Goal: Task Accomplishment & Management: Manage account settings

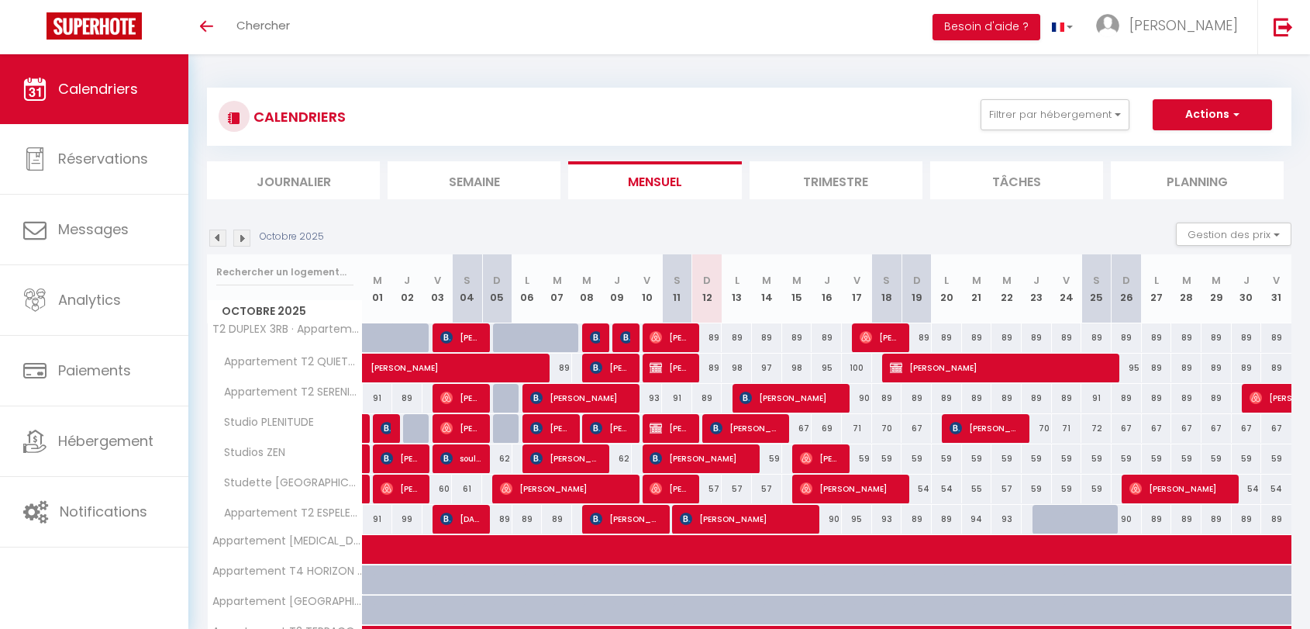
select select
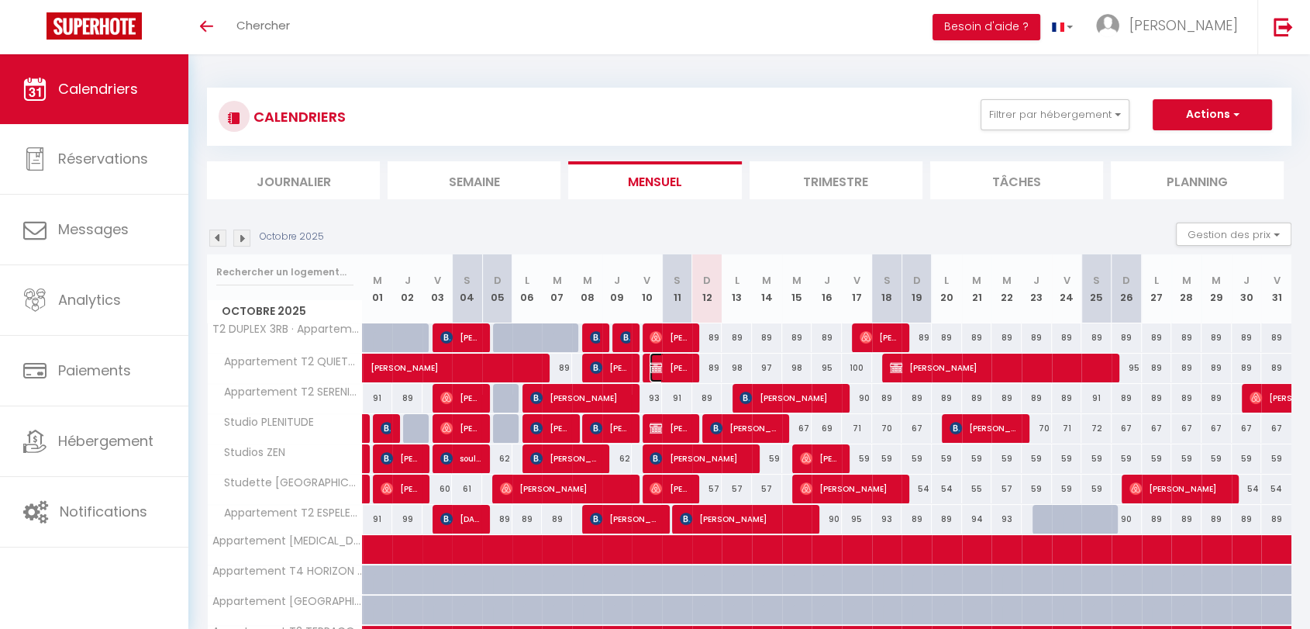
click at [663, 364] on span "[PERSON_NAME]" at bounding box center [670, 367] width 40 height 29
select select "OK"
select select "KO"
select select "0"
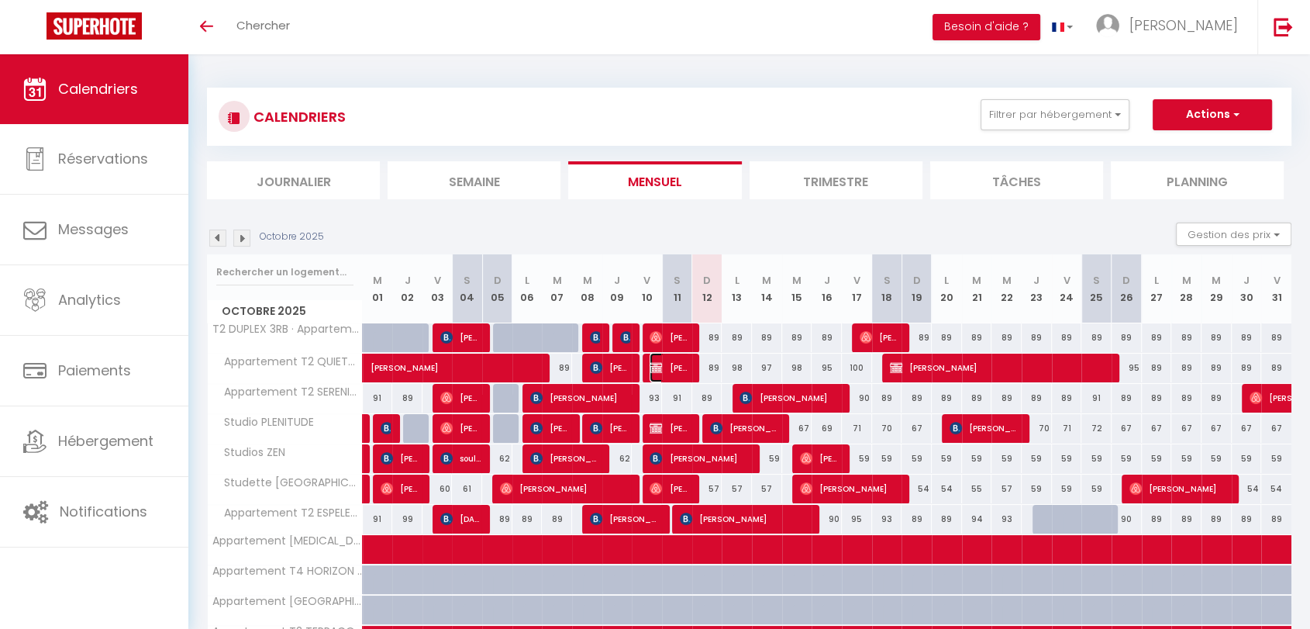
select select "1"
select select
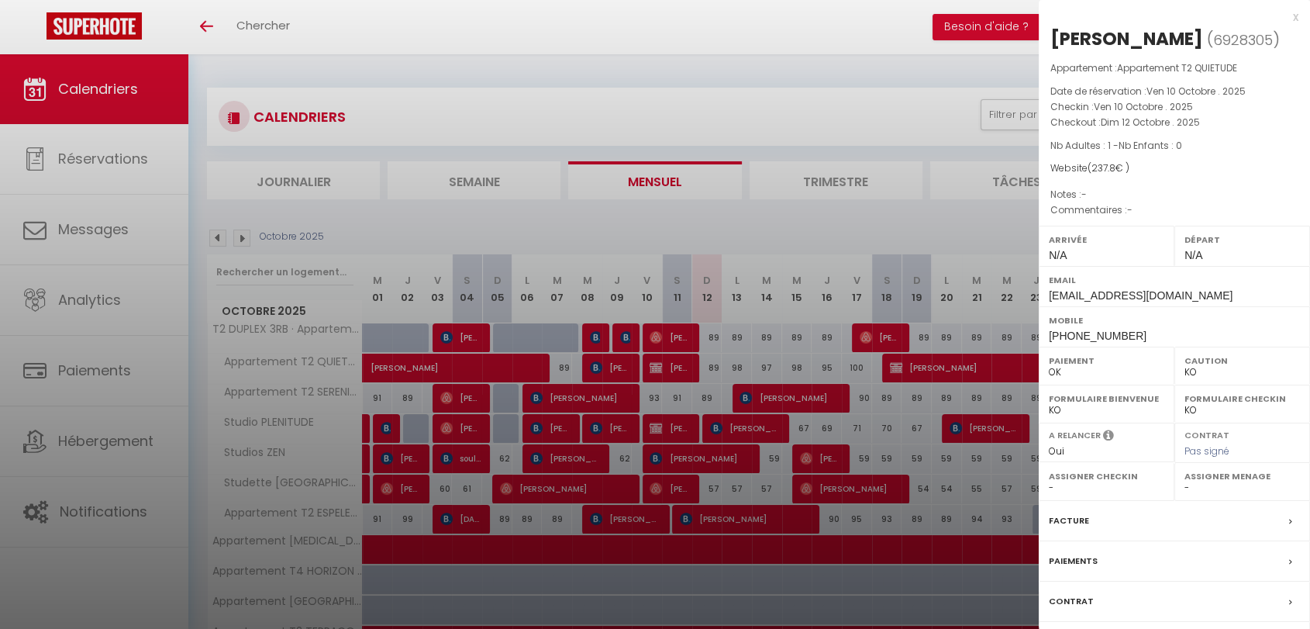
click at [649, 432] on div at bounding box center [655, 314] width 1310 height 629
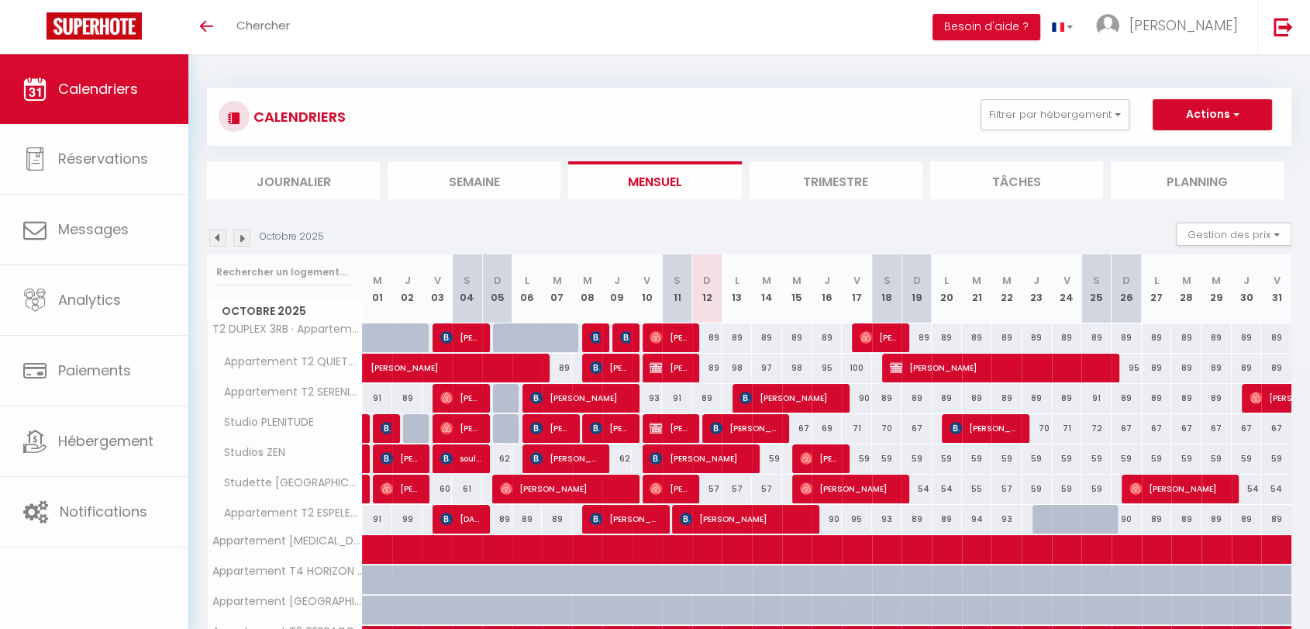
click at [649, 432] on body "🟢 Des questions ou besoin d'assistance pour la migration AirBnB? Prenez rdv >>>…" at bounding box center [655, 417] width 1310 height 726
click at [663, 426] on span "[PERSON_NAME]" at bounding box center [670, 427] width 40 height 29
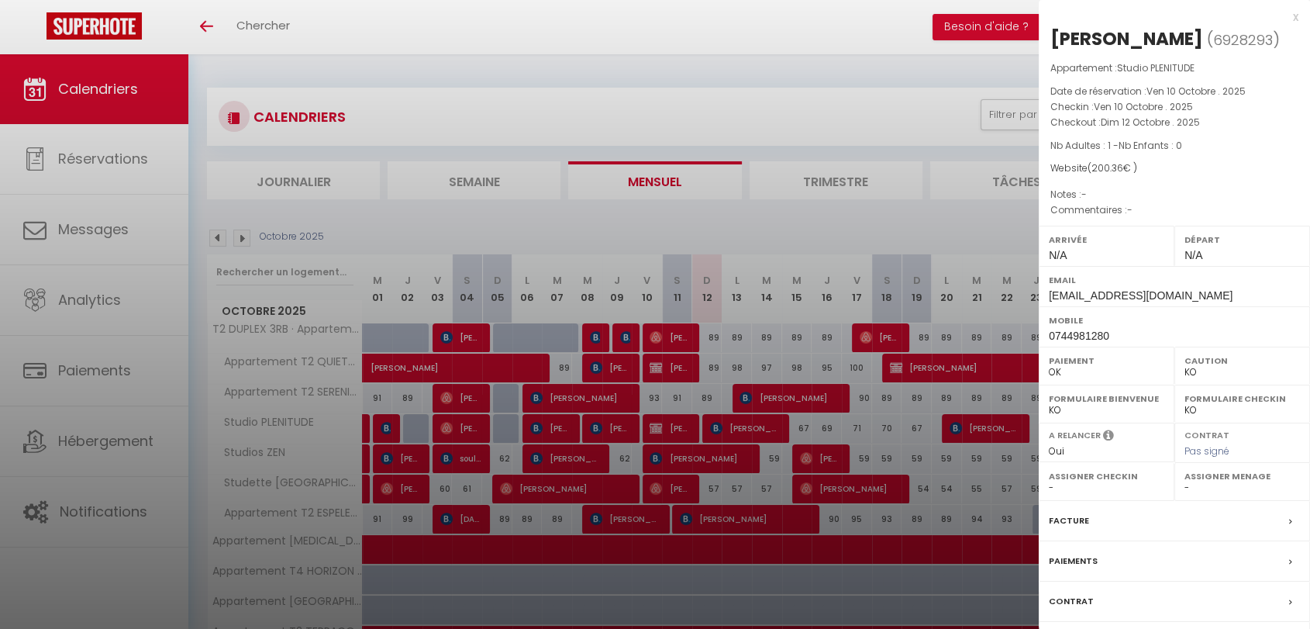
click at [656, 368] on div at bounding box center [655, 314] width 1310 height 629
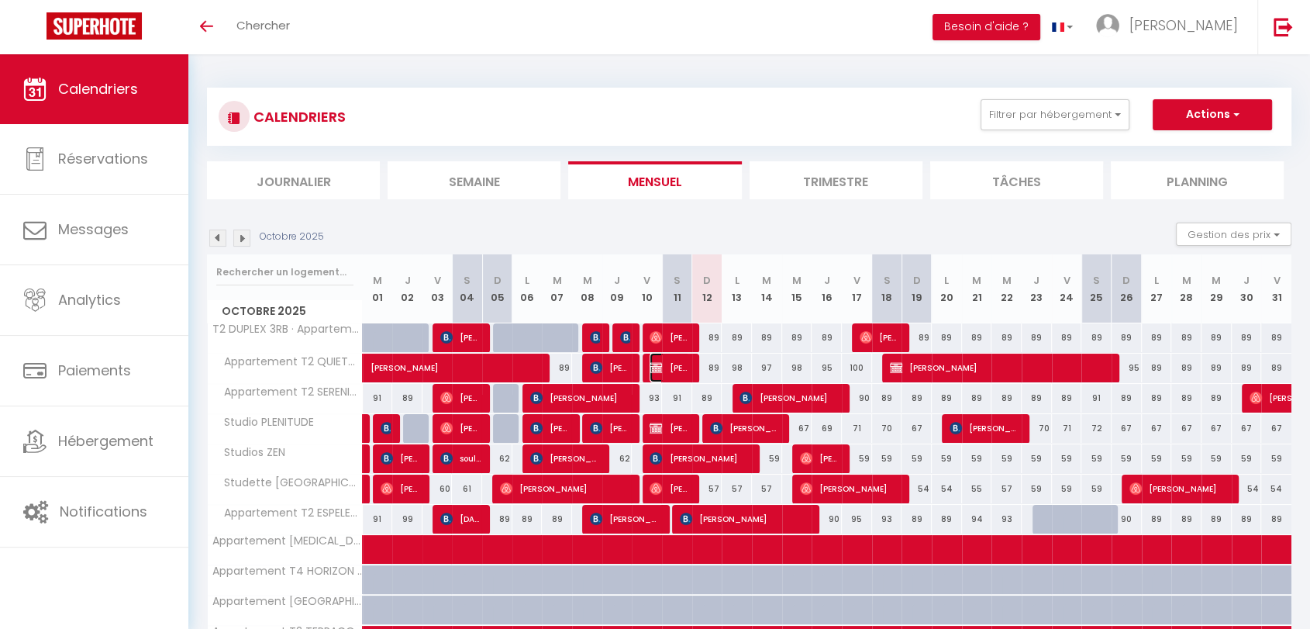
click at [656, 368] on img at bounding box center [656, 367] width 12 height 12
